Goal: Communication & Community: Participate in discussion

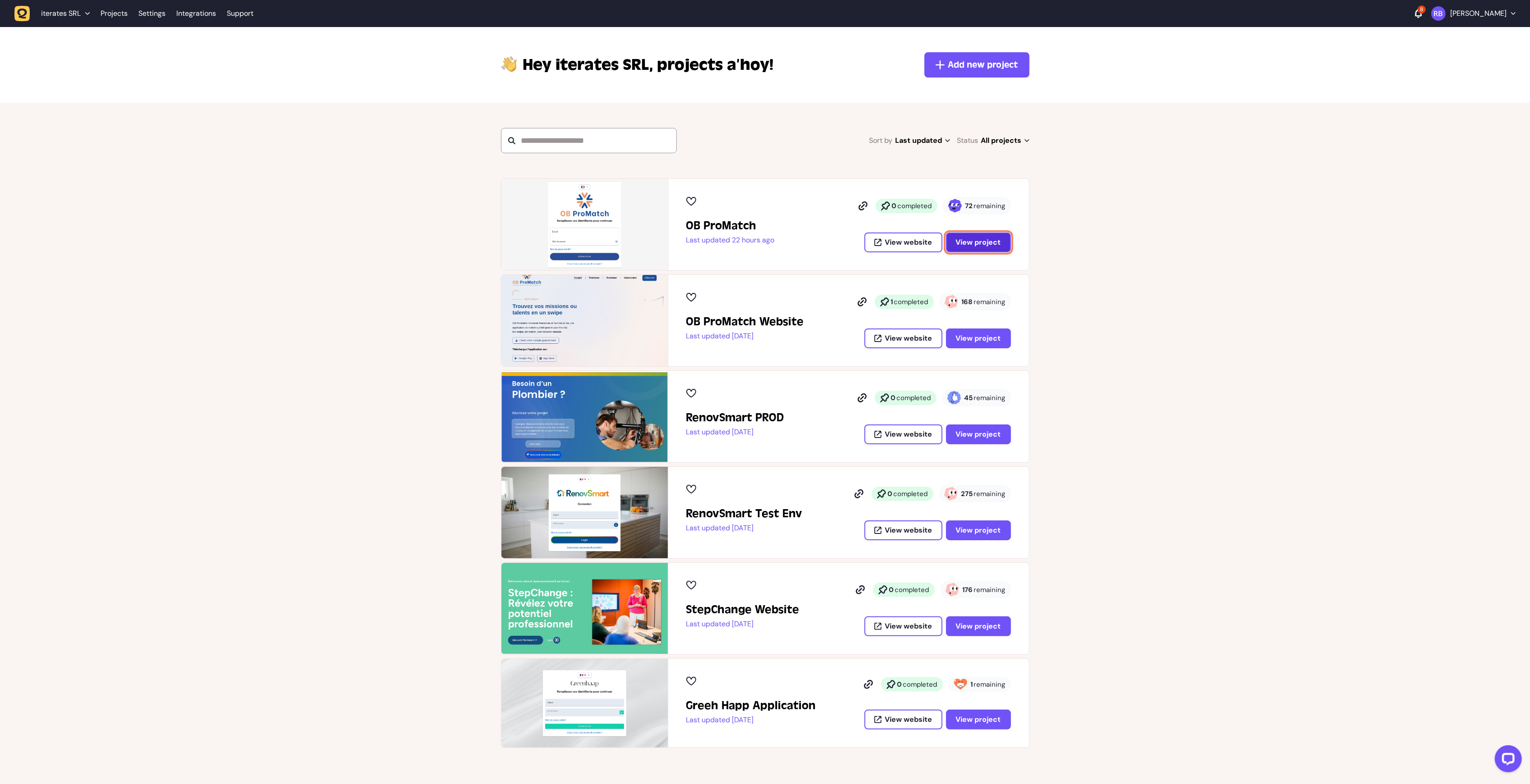
click at [980, 244] on span "View project" at bounding box center [978, 242] width 45 height 10
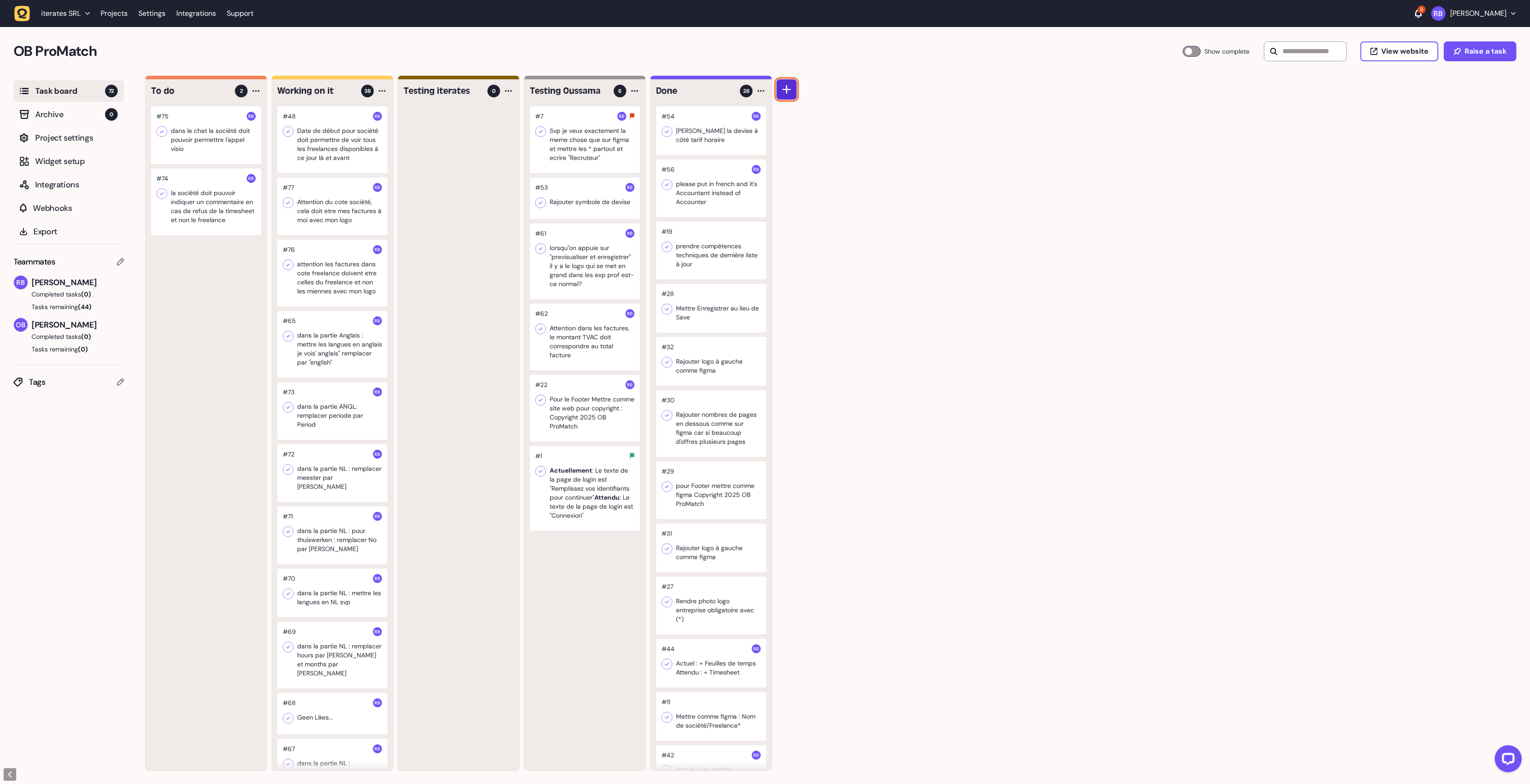
click at [787, 93] on icon at bounding box center [787, 90] width 9 height 9
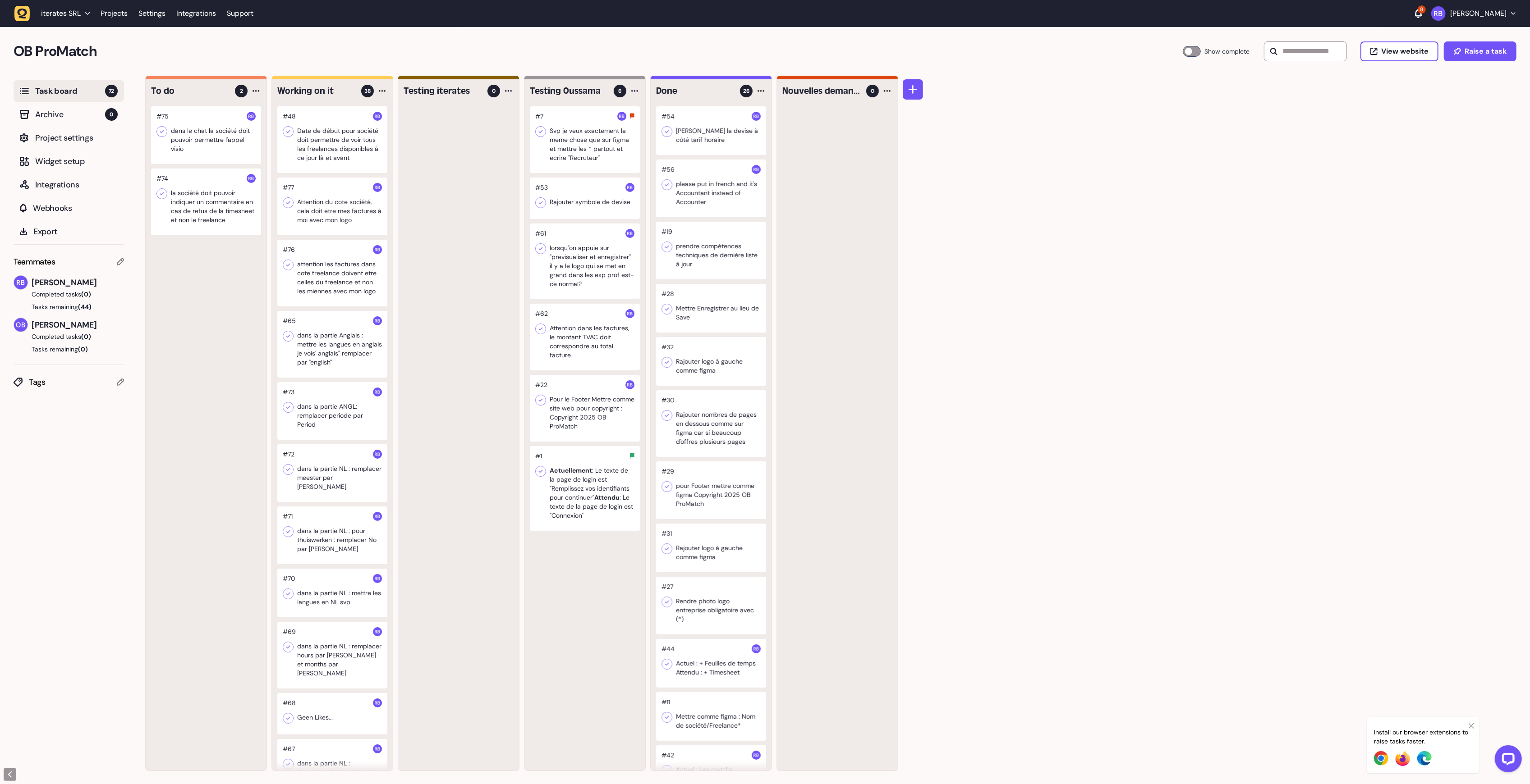
click at [320, 202] on div at bounding box center [332, 206] width 110 height 58
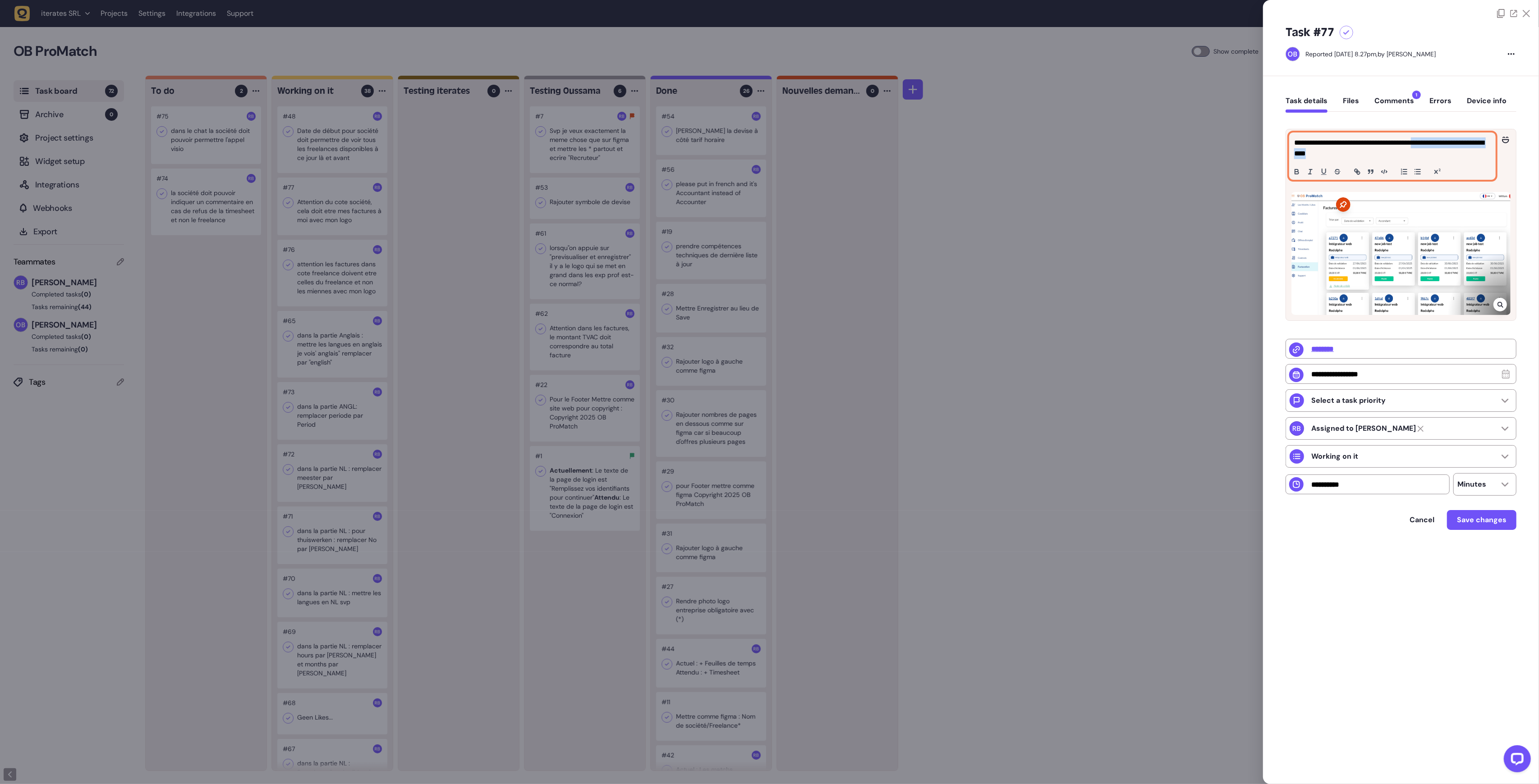
drag, startPoint x: 1435, startPoint y: 142, endPoint x: 1494, endPoint y: 155, distance: 60.4
click at [1494, 155] on div "**********" at bounding box center [1393, 156] width 206 height 47
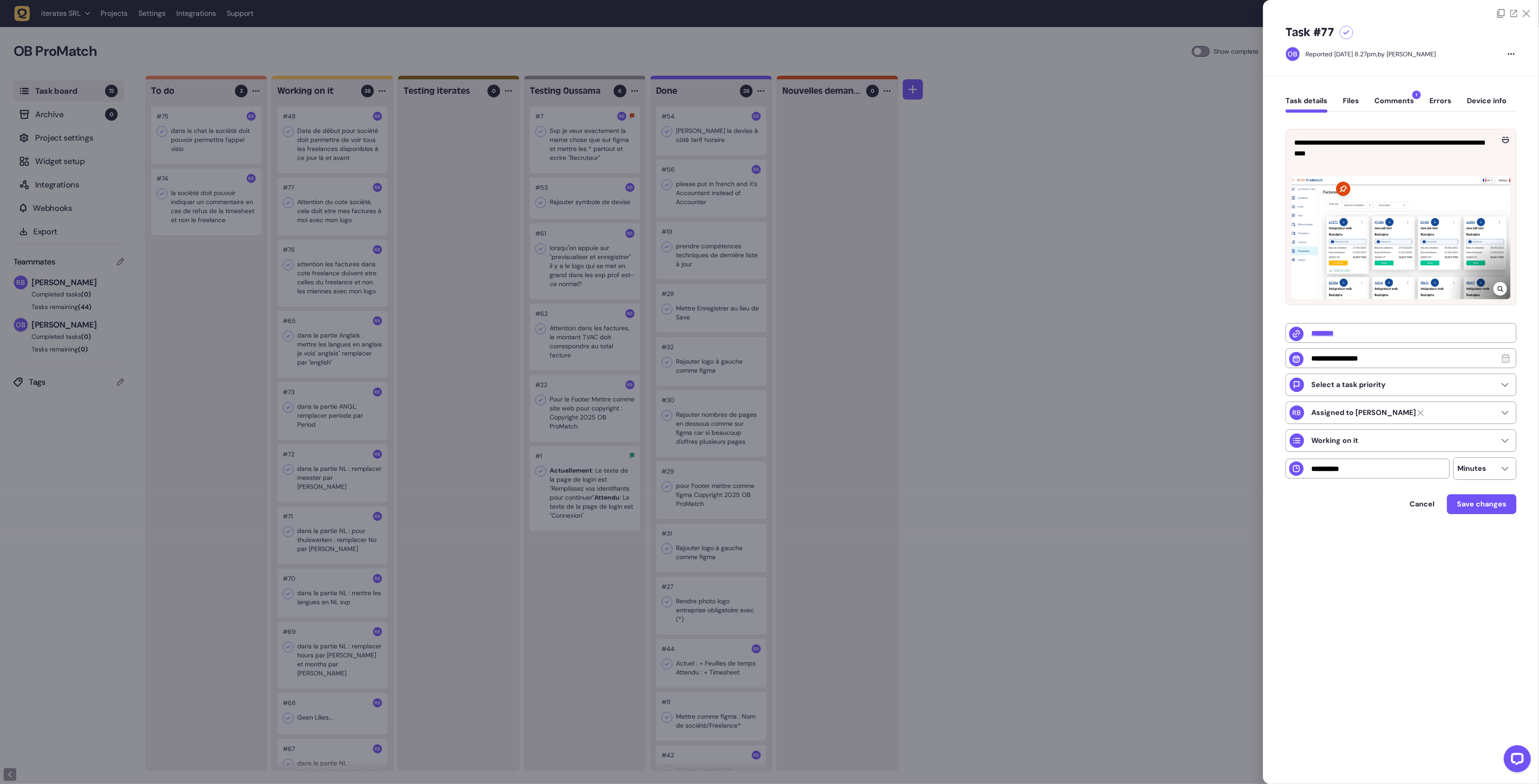
click at [1342, 276] on div at bounding box center [1401, 238] width 219 height 123
click at [1498, 288] on icon at bounding box center [1500, 289] width 6 height 6
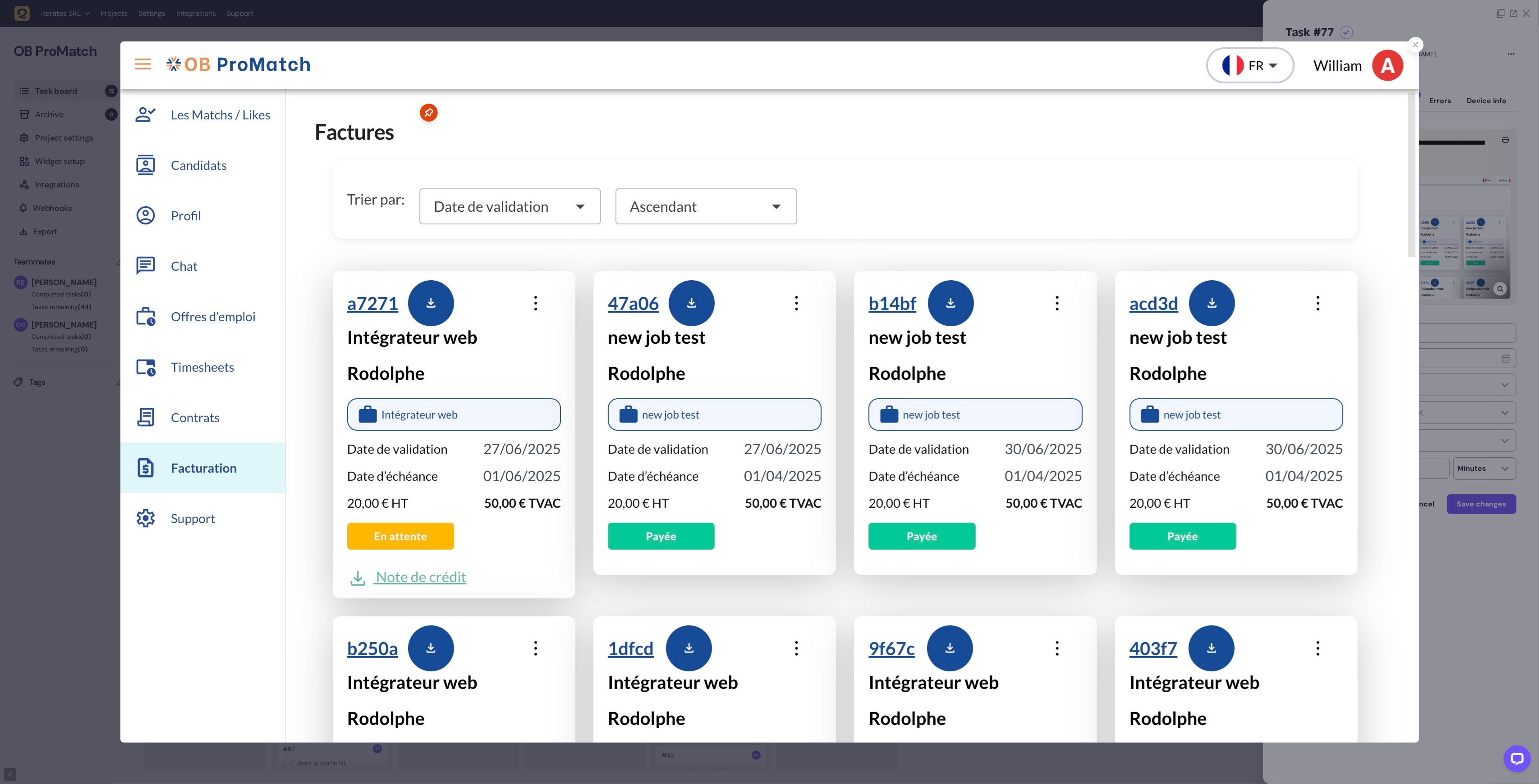
click at [430, 114] on icon at bounding box center [428, 112] width 8 height 8
click at [694, 47] on img at bounding box center [770, 392] width 1299 height 701
click at [695, 24] on div at bounding box center [770, 392] width 1539 height 784
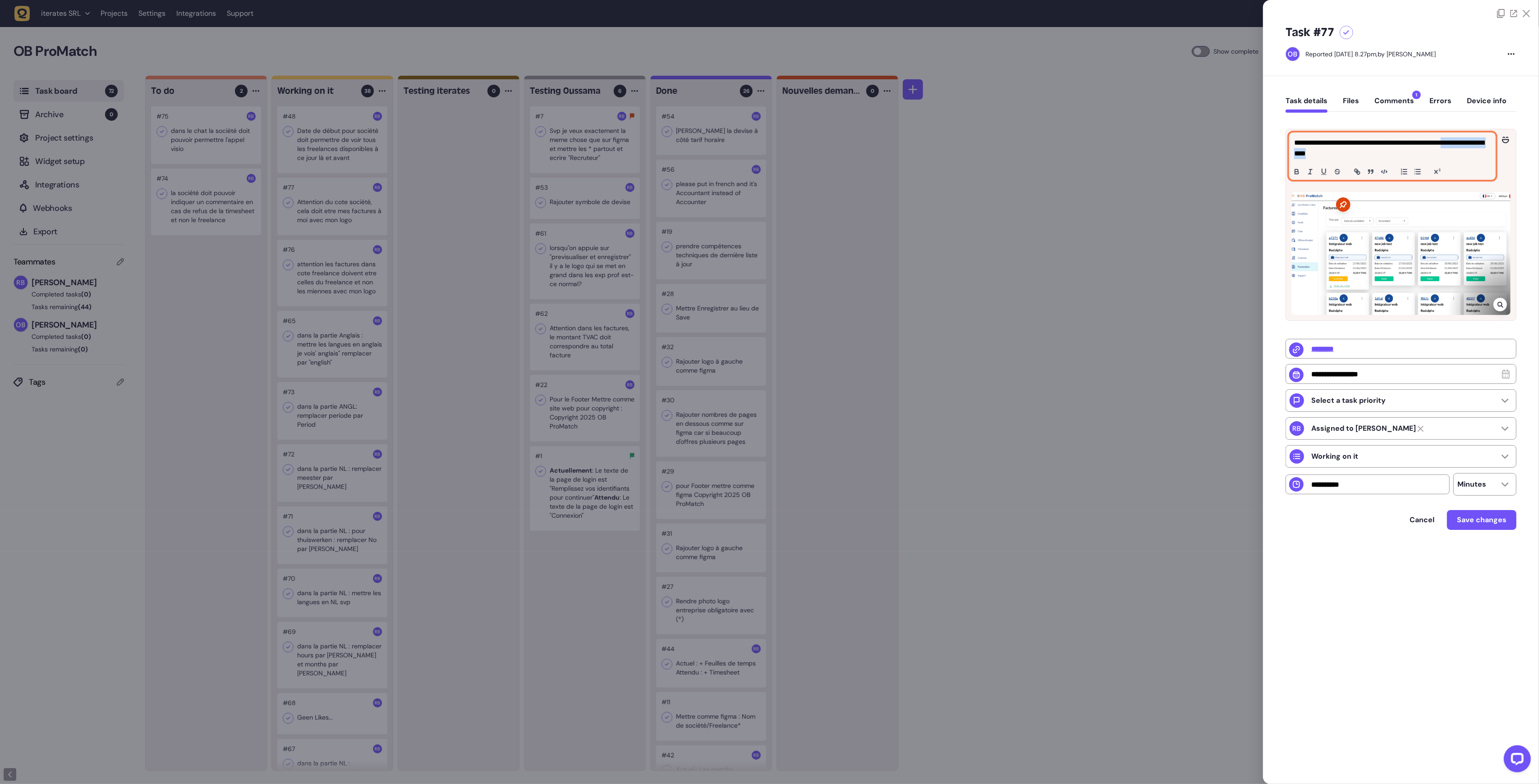
drag, startPoint x: 1402, startPoint y: 153, endPoint x: 1474, endPoint y: 148, distance: 72.2
click at [1474, 148] on p "**********" at bounding box center [1392, 148] width 196 height 21
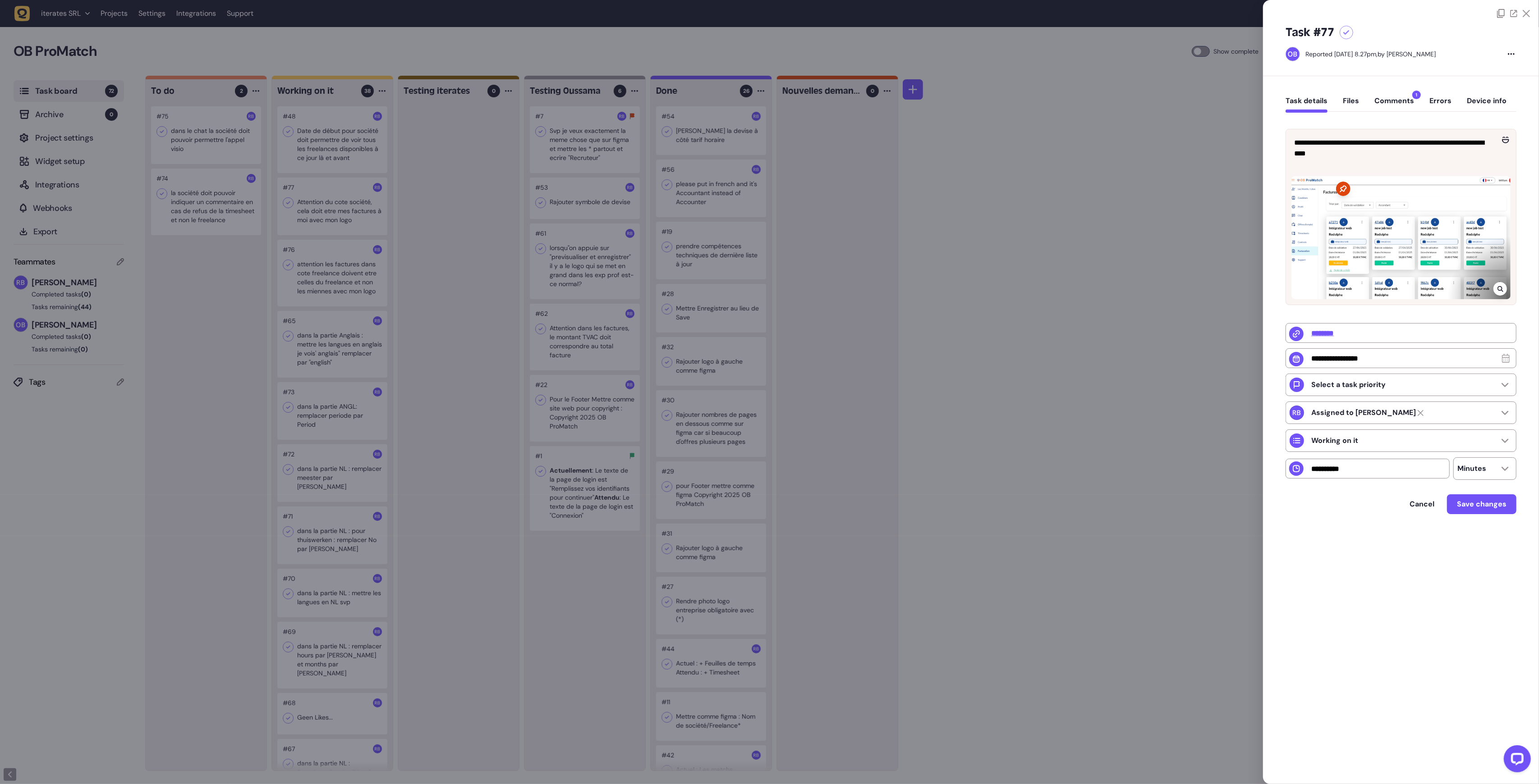
click at [1072, 446] on div at bounding box center [770, 392] width 1539 height 784
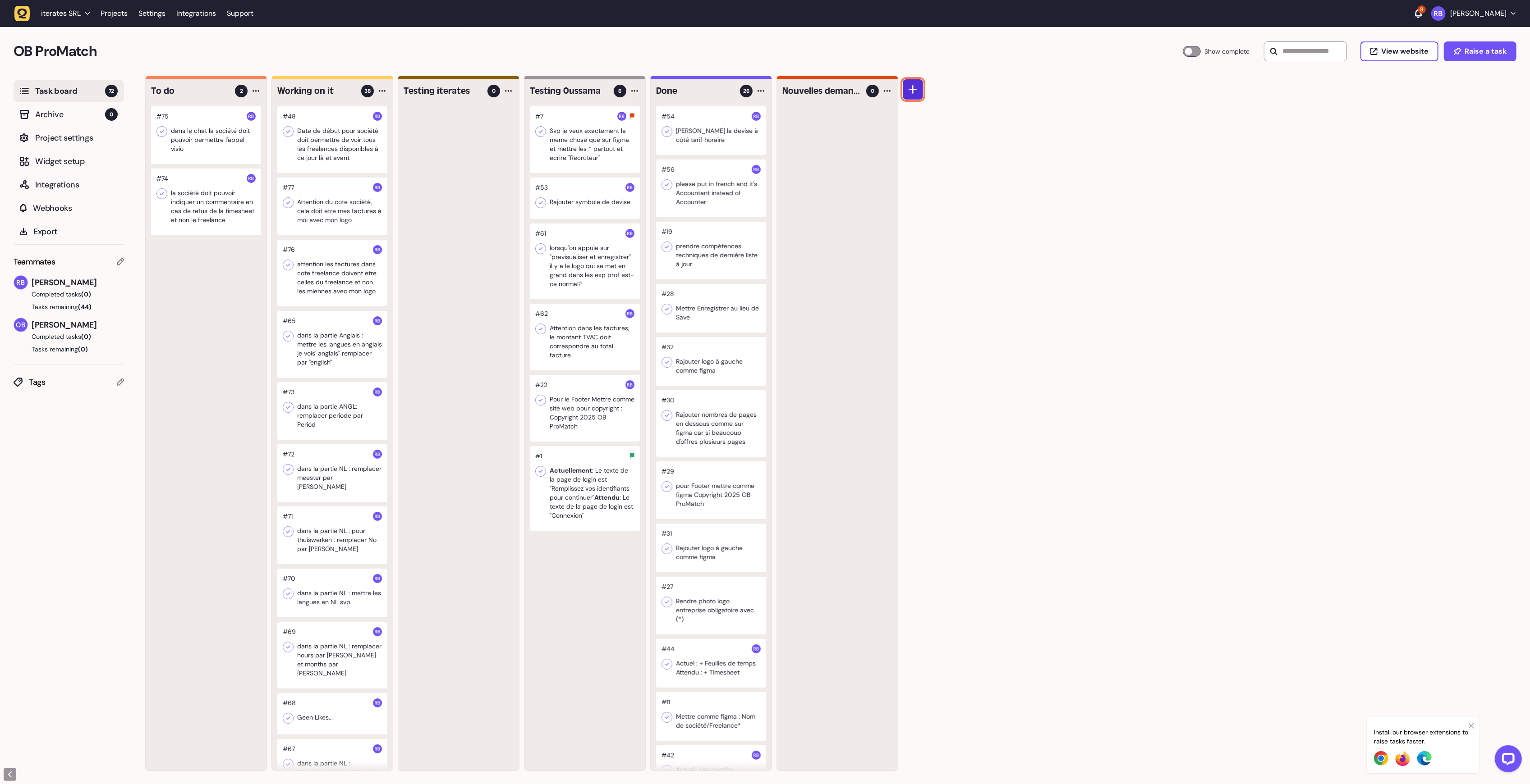
click at [913, 90] on icon at bounding box center [913, 90] width 9 height 9
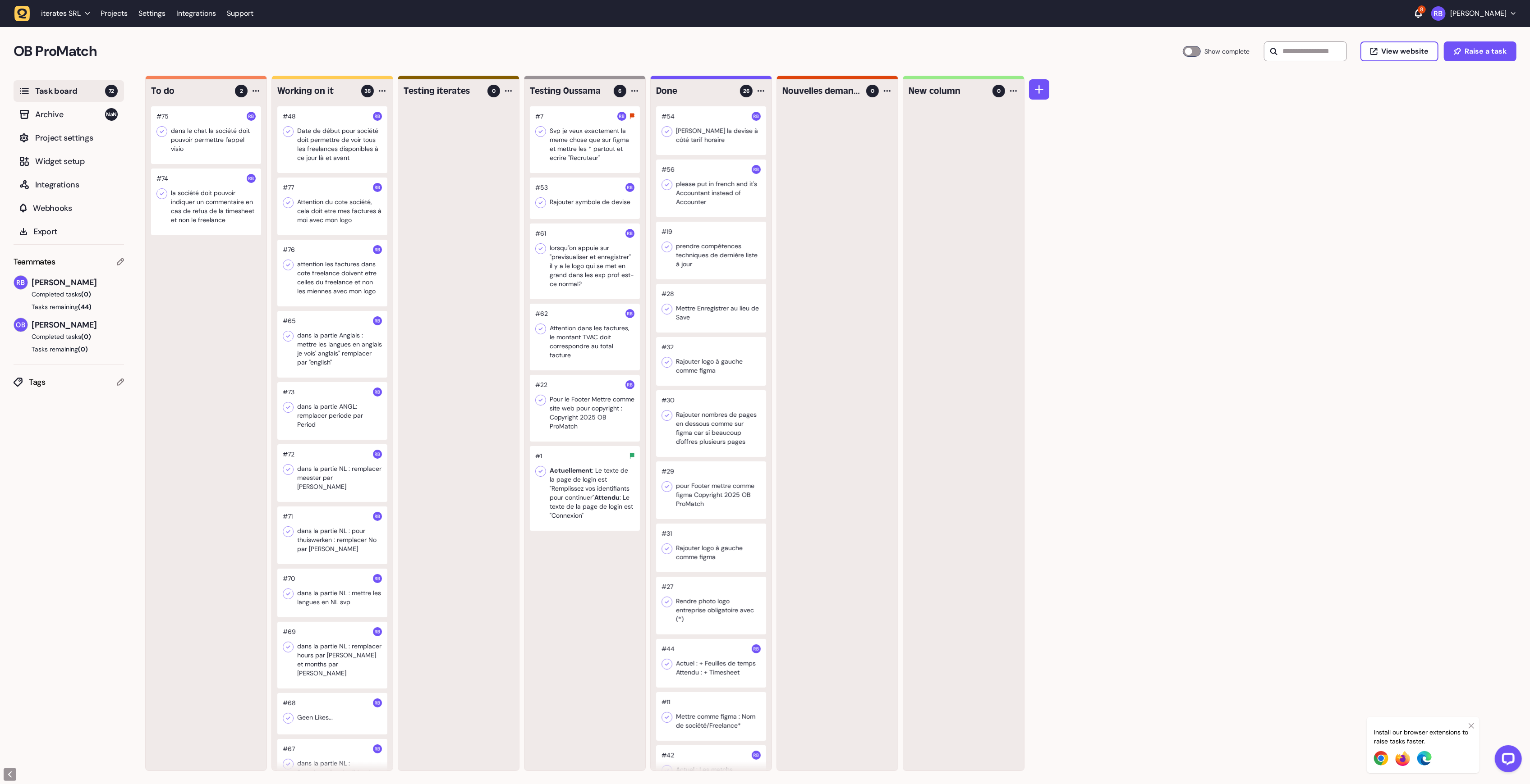
click at [826, 87] on h4 "Nouvelles demandes" at bounding box center [821, 91] width 78 height 13
click at [958, 96] on h4 "New column" at bounding box center [948, 91] width 78 height 13
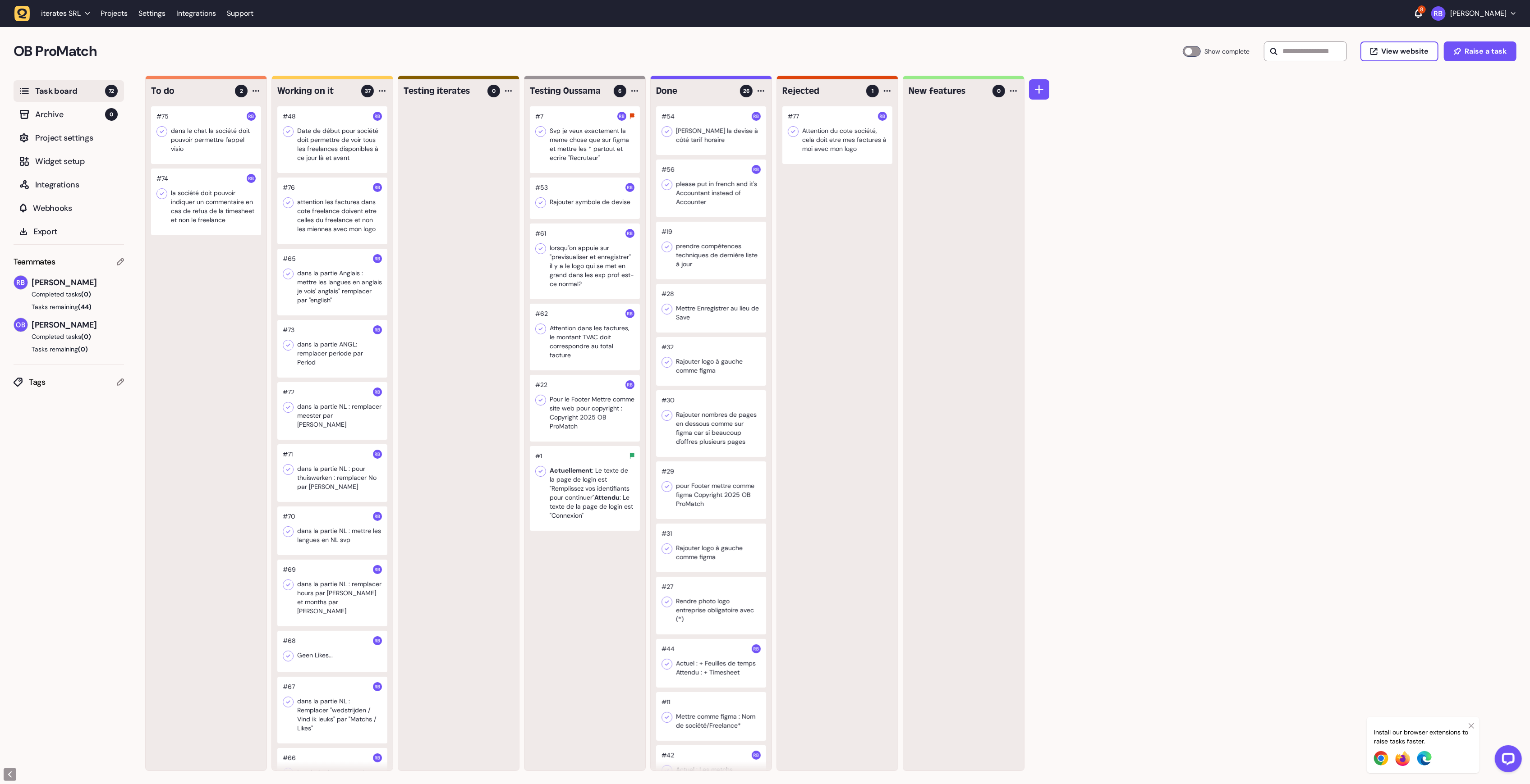
click at [845, 136] on div at bounding box center [838, 135] width 110 height 58
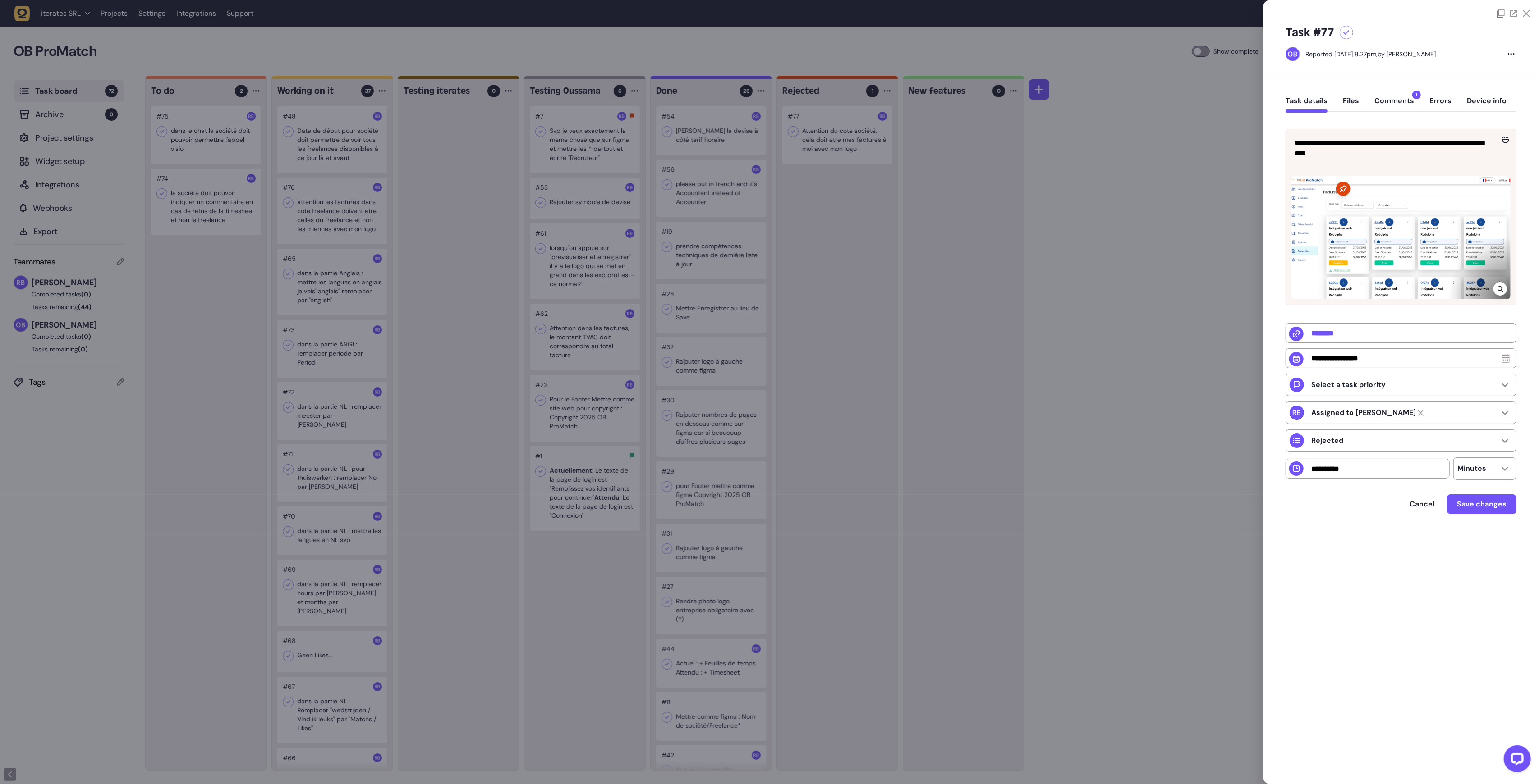
click at [1384, 99] on button "Comments 1" at bounding box center [1394, 104] width 39 height 16
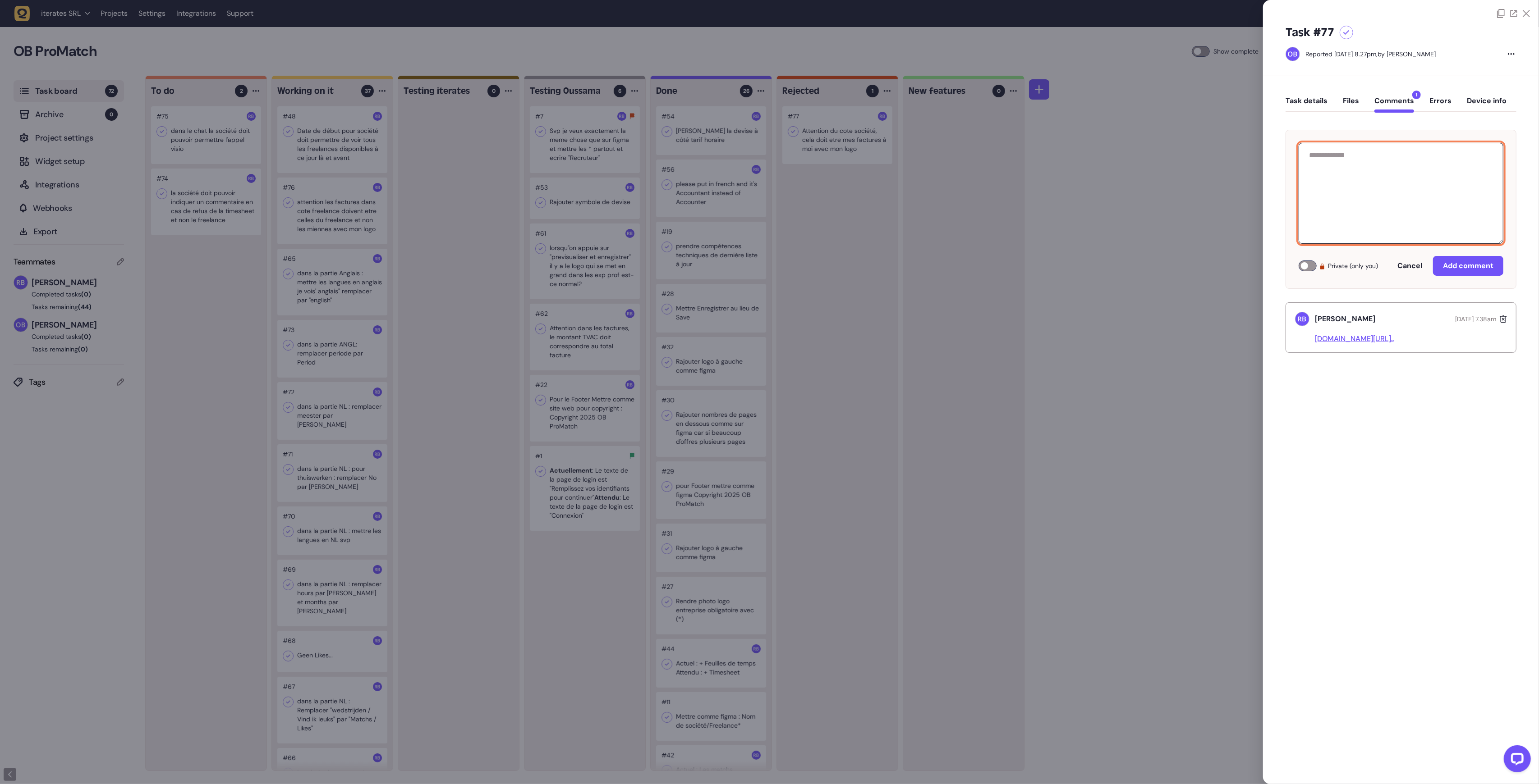
click at [1338, 192] on textarea at bounding box center [1401, 193] width 205 height 101
type textarea "*"
drag, startPoint x: 1486, startPoint y: 267, endPoint x: 1420, endPoint y: 141, distance: 142.2
click at [1420, 141] on div "**********" at bounding box center [1401, 209] width 231 height 159
click at [1393, 179] on textarea "**********" at bounding box center [1401, 193] width 205 height 101
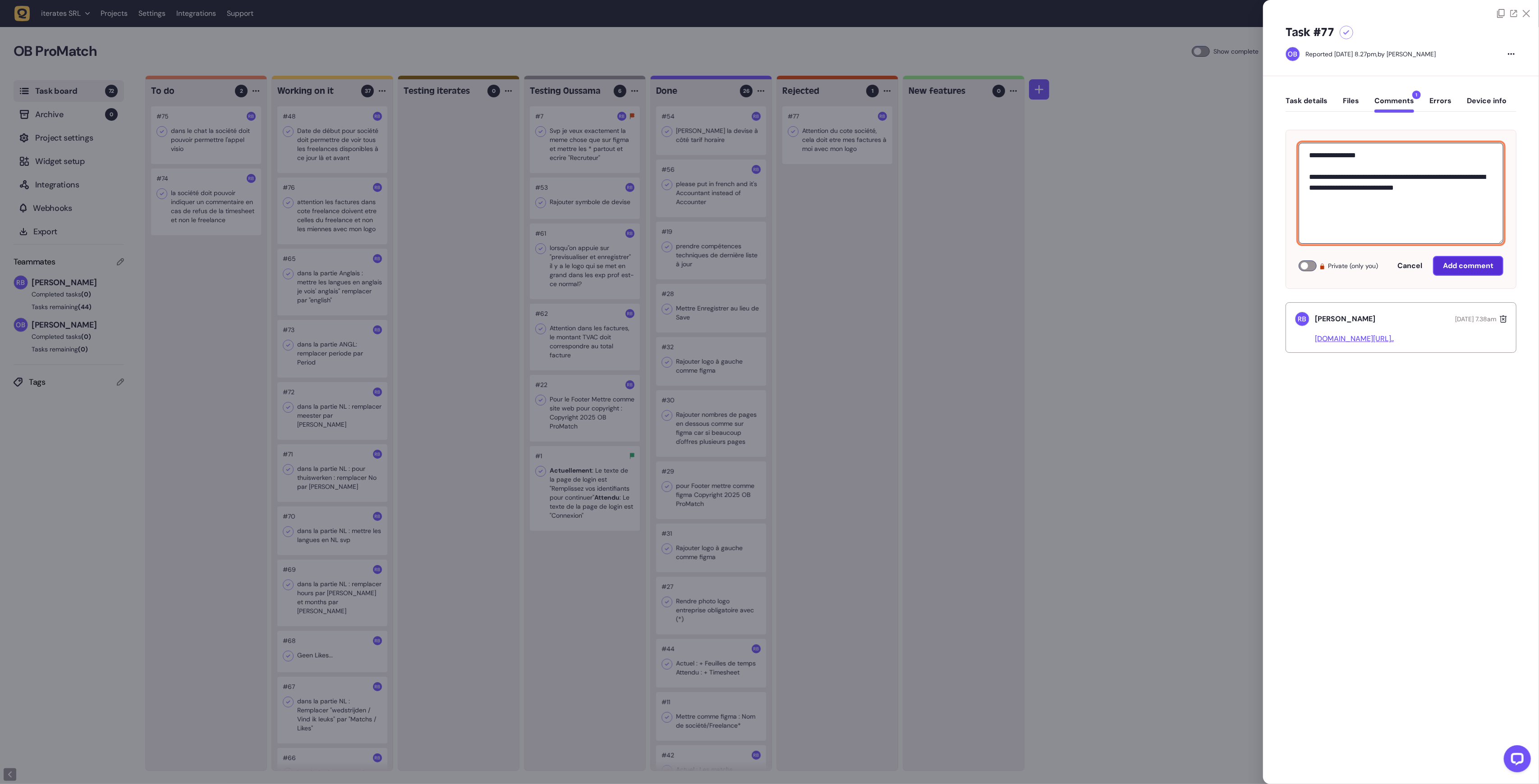
type textarea "**********"
click at [1444, 260] on button "Add comment" at bounding box center [1469, 266] width 70 height 20
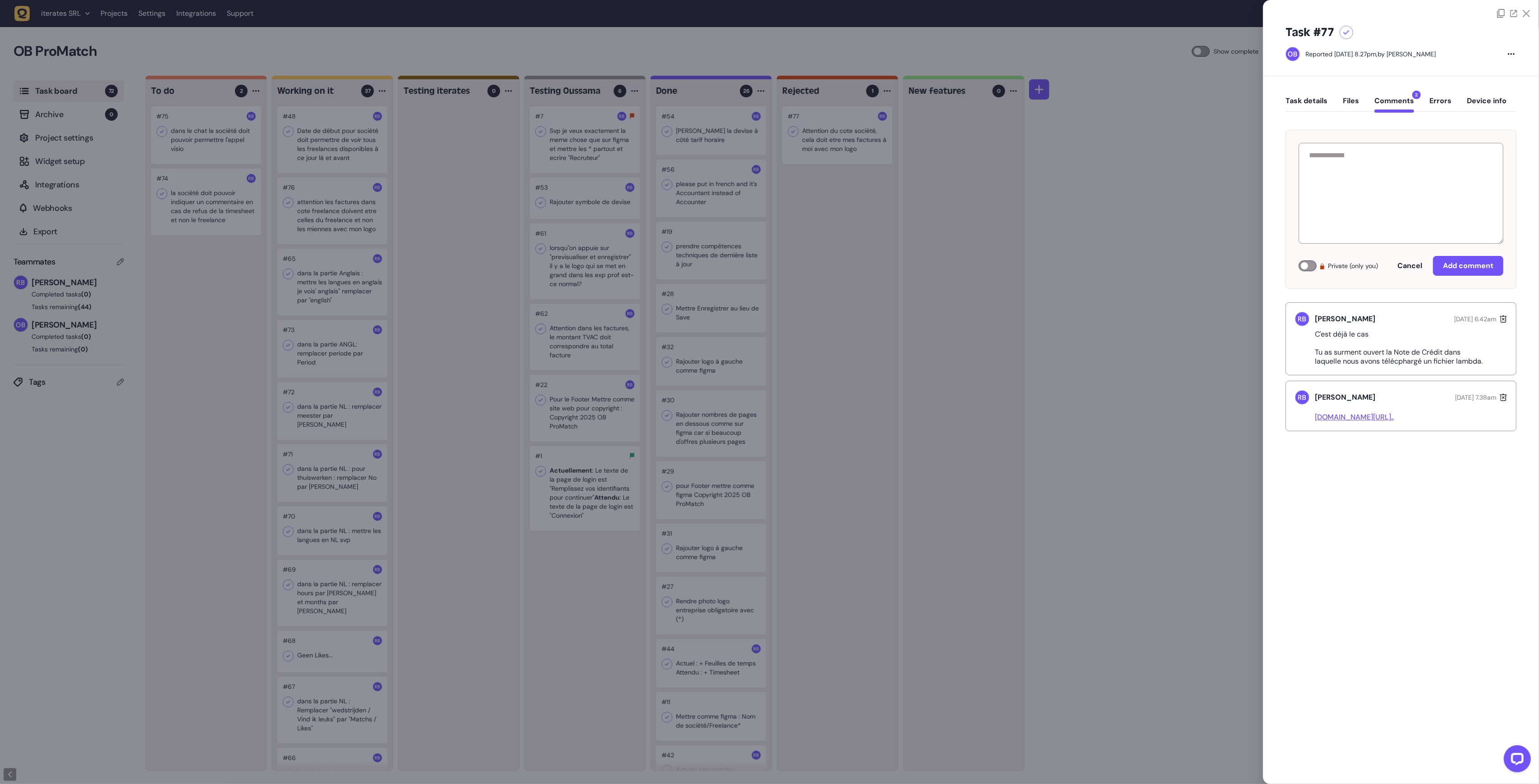
click at [1375, 419] on link "[DOMAIN_NAME][URL].." at bounding box center [1354, 417] width 79 height 10
click at [835, 214] on div at bounding box center [770, 392] width 1539 height 784
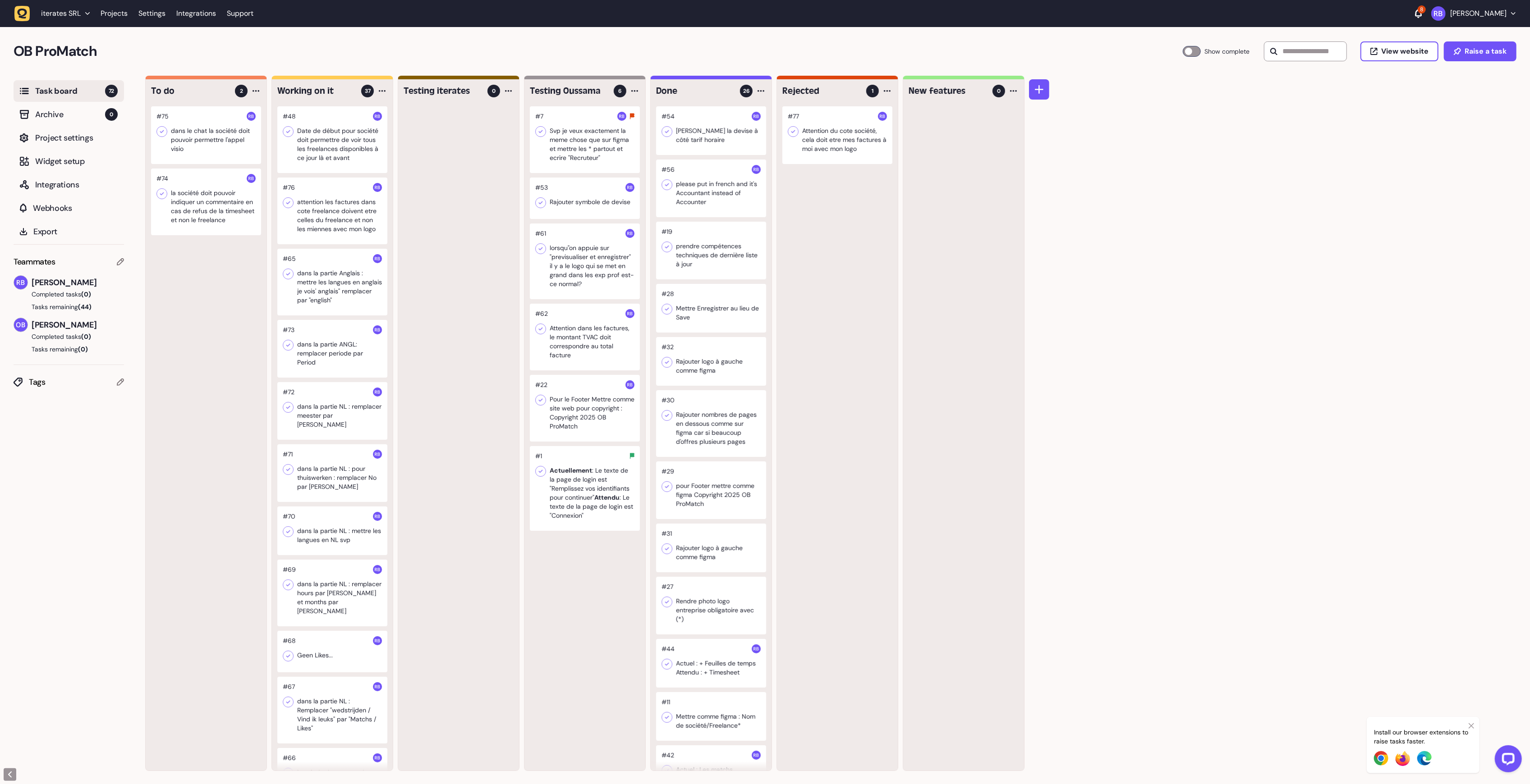
click at [350, 203] on div at bounding box center [332, 211] width 110 height 67
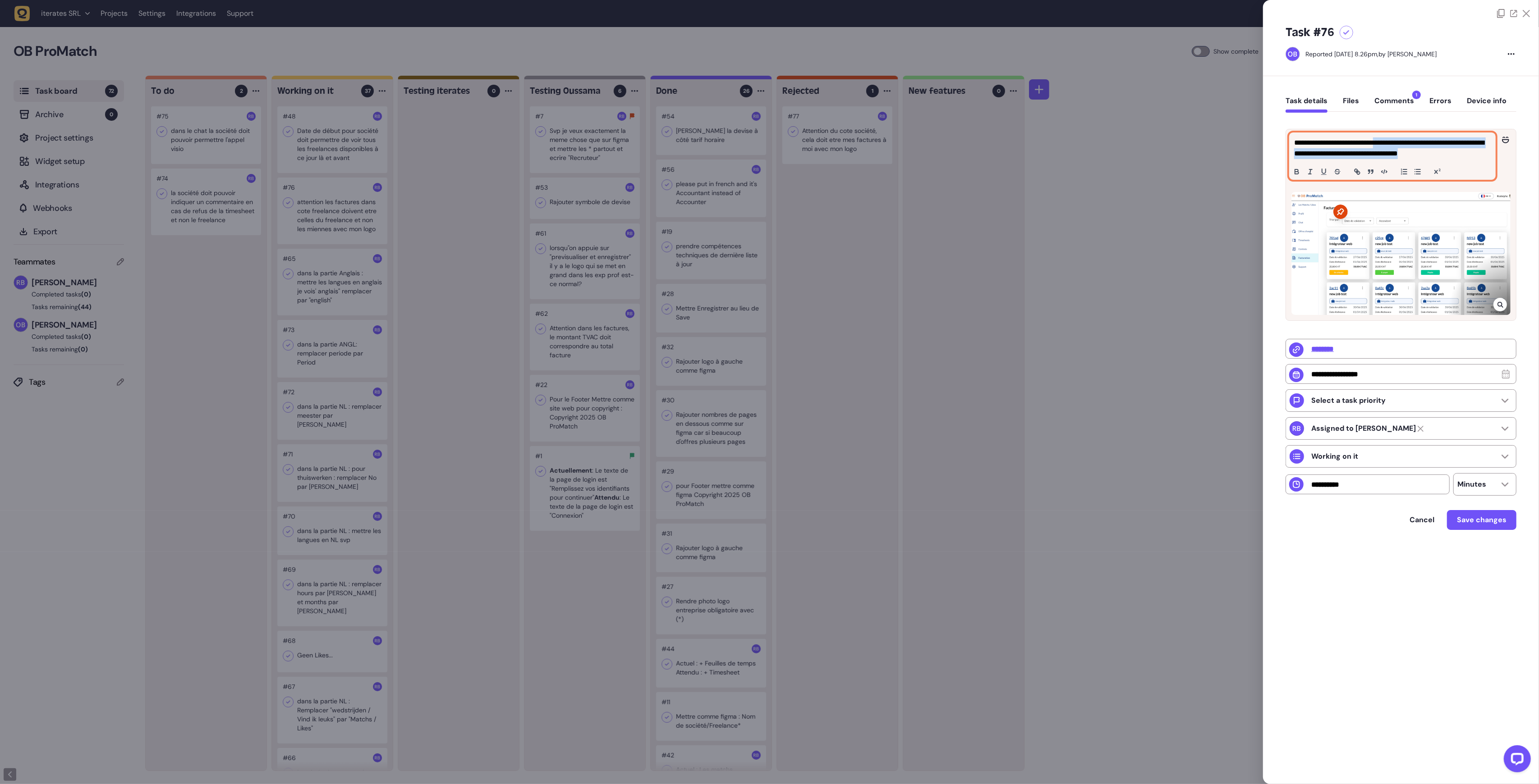
drag, startPoint x: 1389, startPoint y: 143, endPoint x: 1494, endPoint y: 157, distance: 105.9
click at [1494, 157] on div "**********" at bounding box center [1393, 156] width 206 height 47
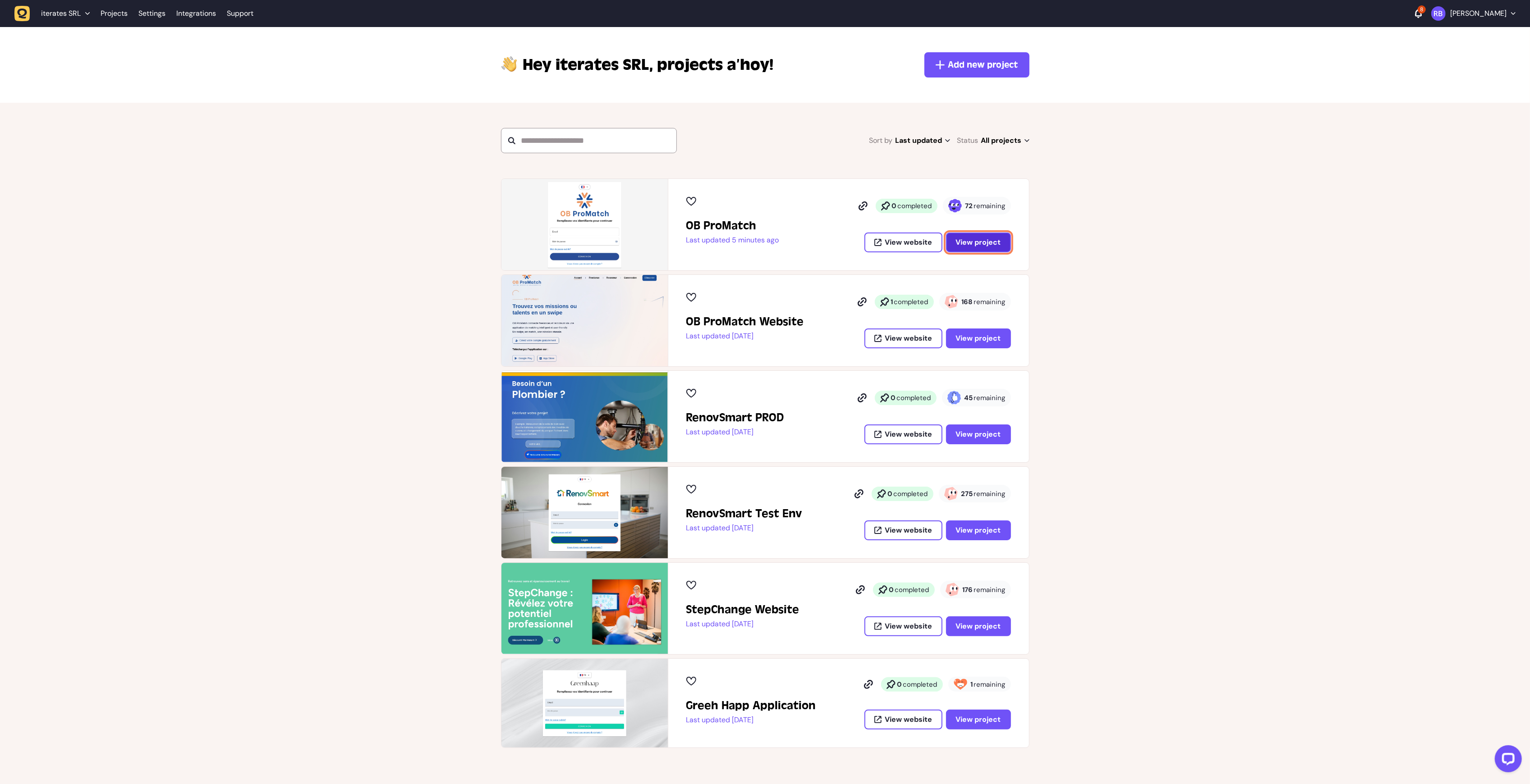
click at [992, 239] on span "View project" at bounding box center [978, 242] width 45 height 10
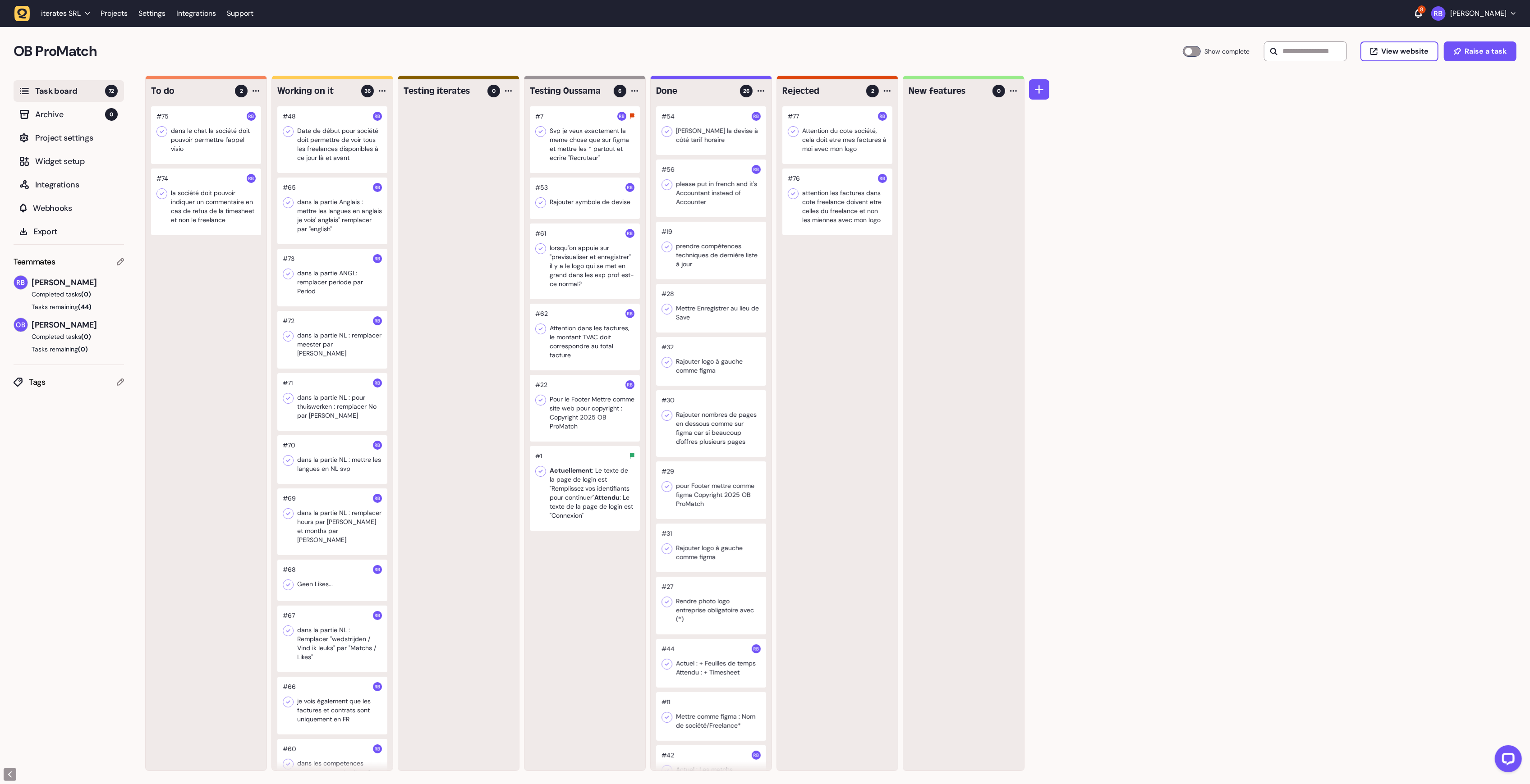
click at [818, 216] on div at bounding box center [838, 202] width 110 height 67
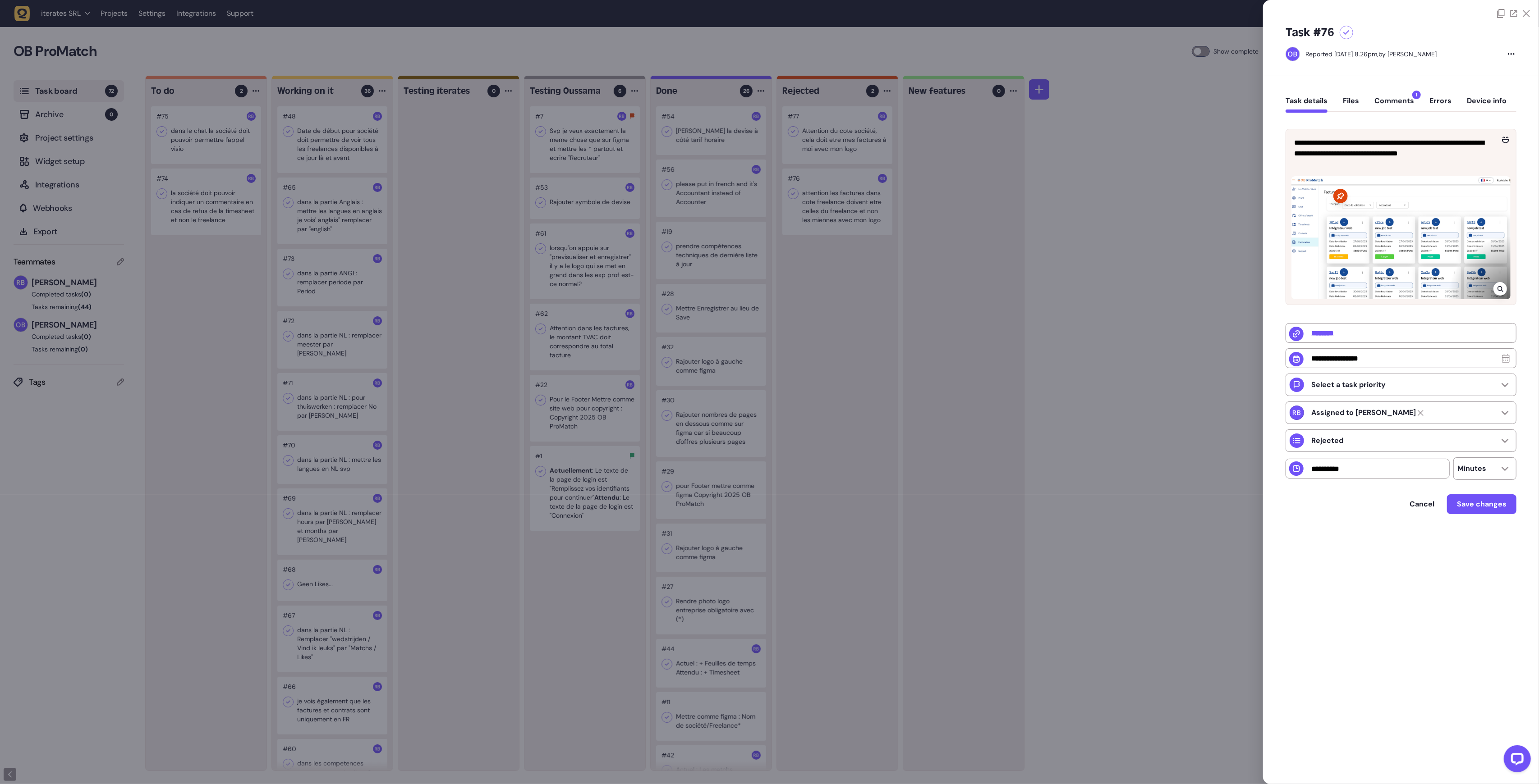
click at [1385, 101] on button "Comments 1" at bounding box center [1394, 104] width 39 height 16
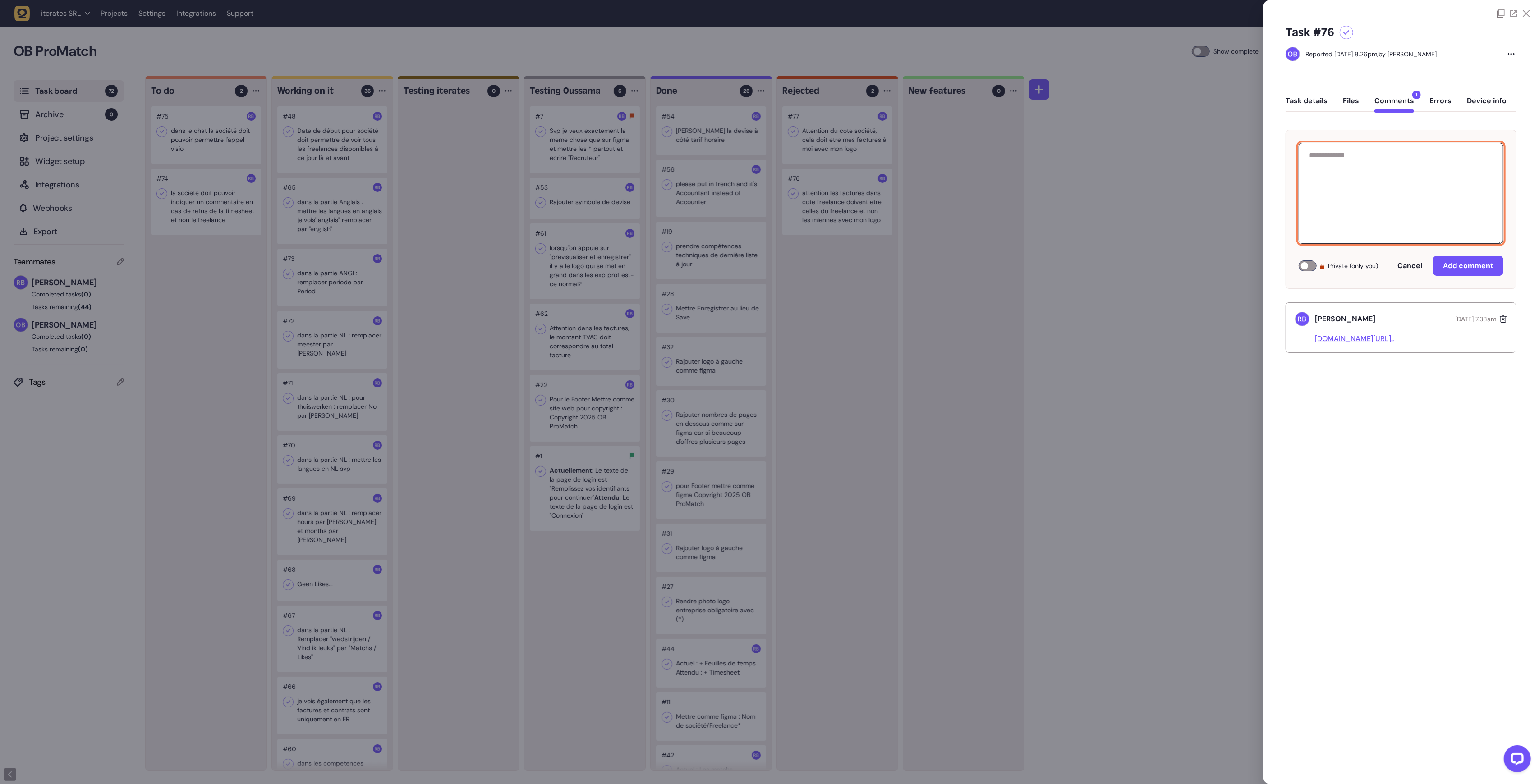
click at [1351, 210] on textarea at bounding box center [1401, 193] width 205 height 101
type textarea "**********"
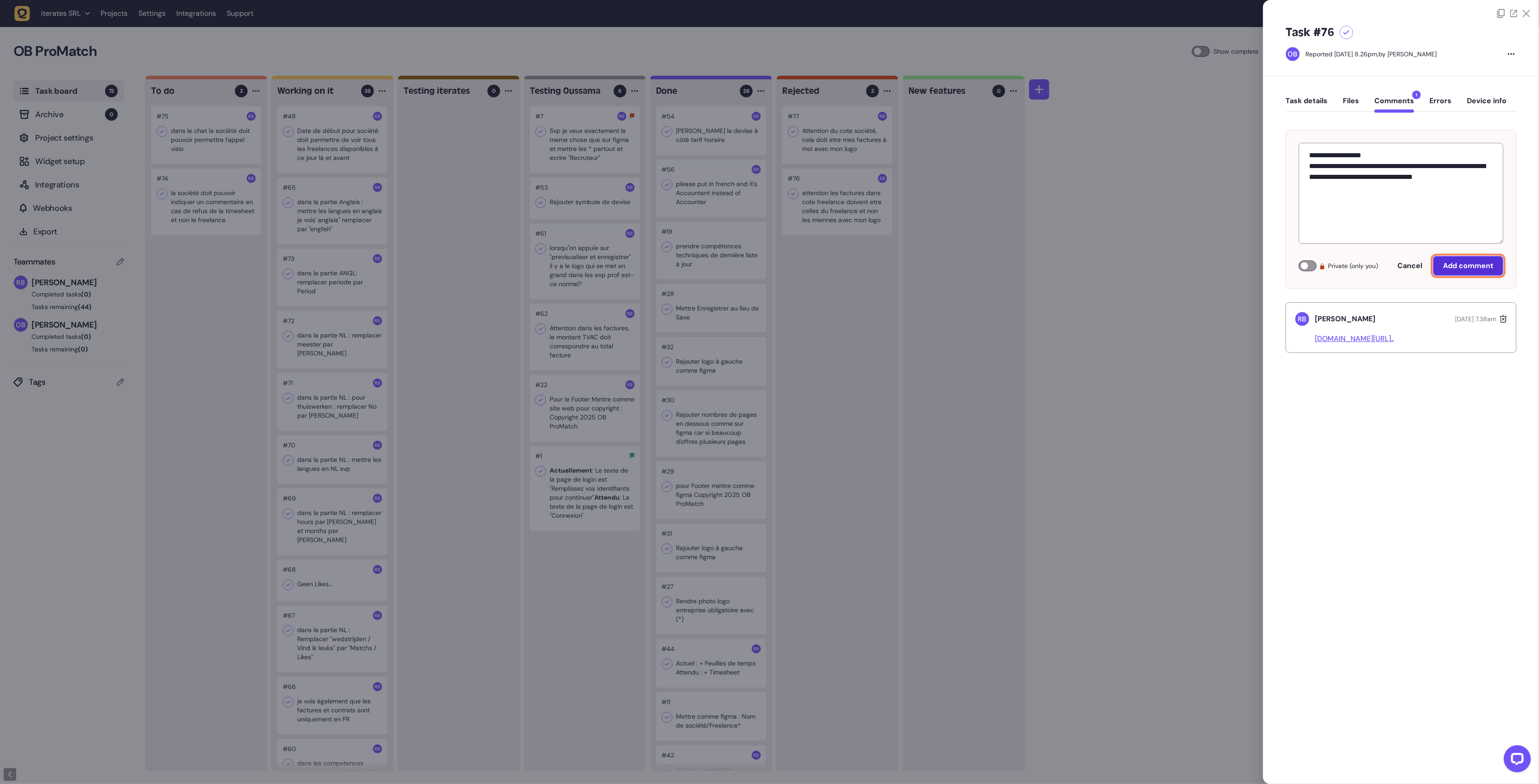
click at [1472, 264] on span "Add comment" at bounding box center [1468, 266] width 51 height 10
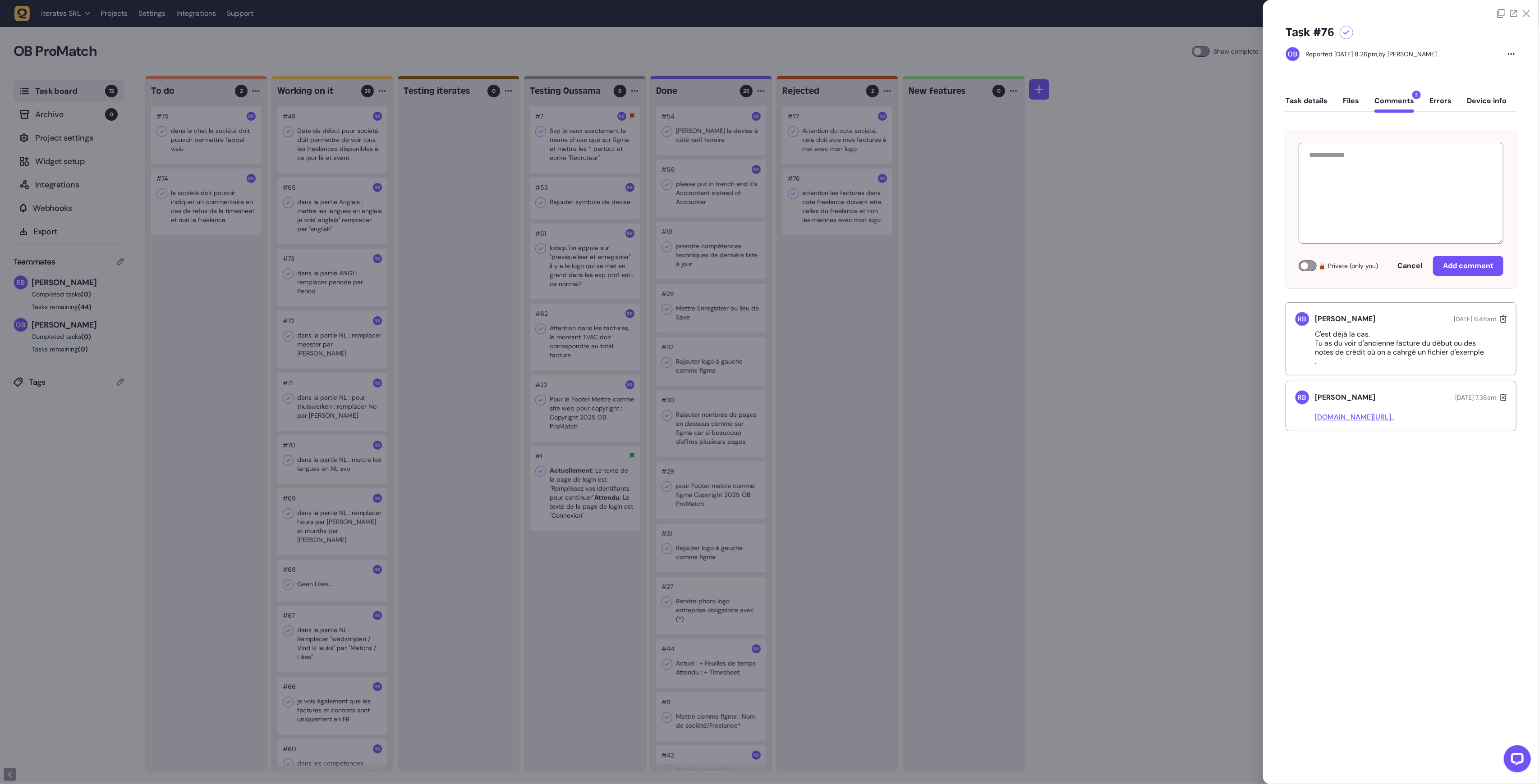
click at [421, 201] on div at bounding box center [770, 392] width 1539 height 784
